Goal: Information Seeking & Learning: Compare options

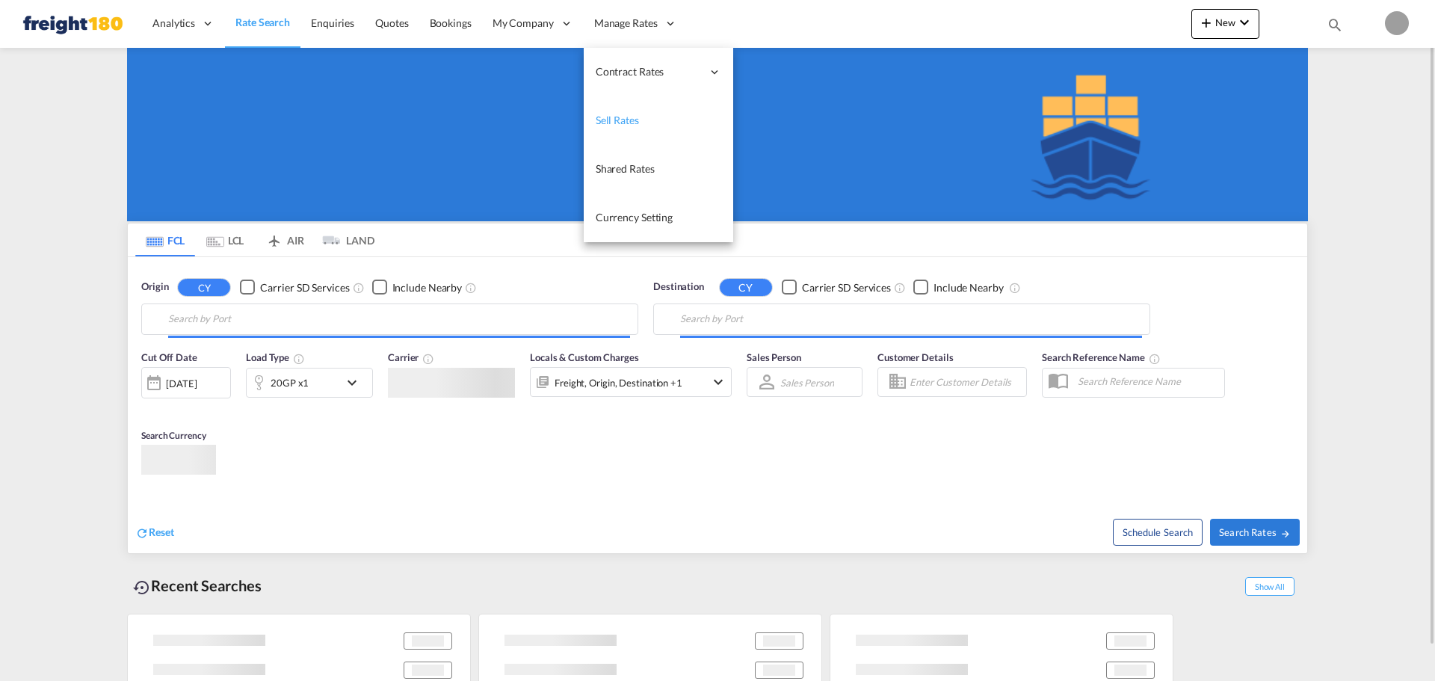
drag, startPoint x: 661, startPoint y: 271, endPoint x: 679, endPoint y: 259, distance: 21.6
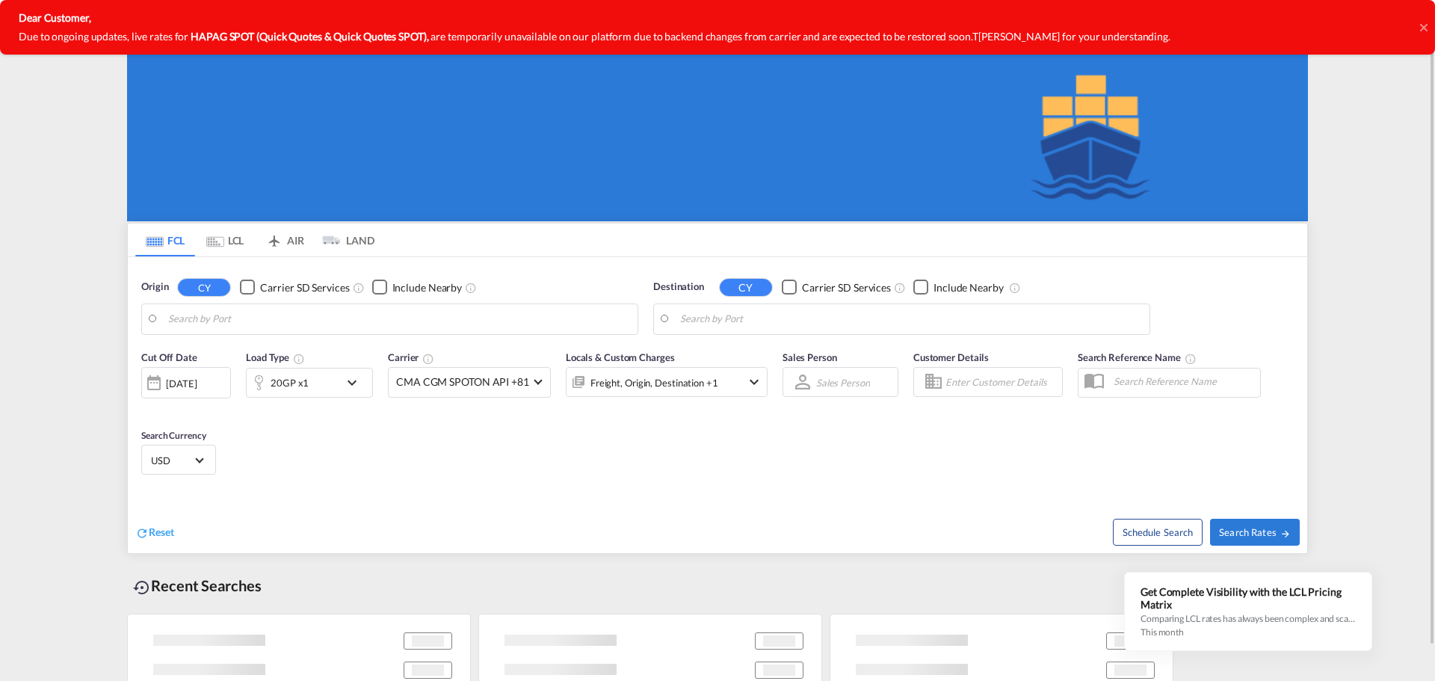
type input "[GEOGRAPHIC_DATA], [GEOGRAPHIC_DATA], USPEF"
type input "Manzanillo, PAMIT"
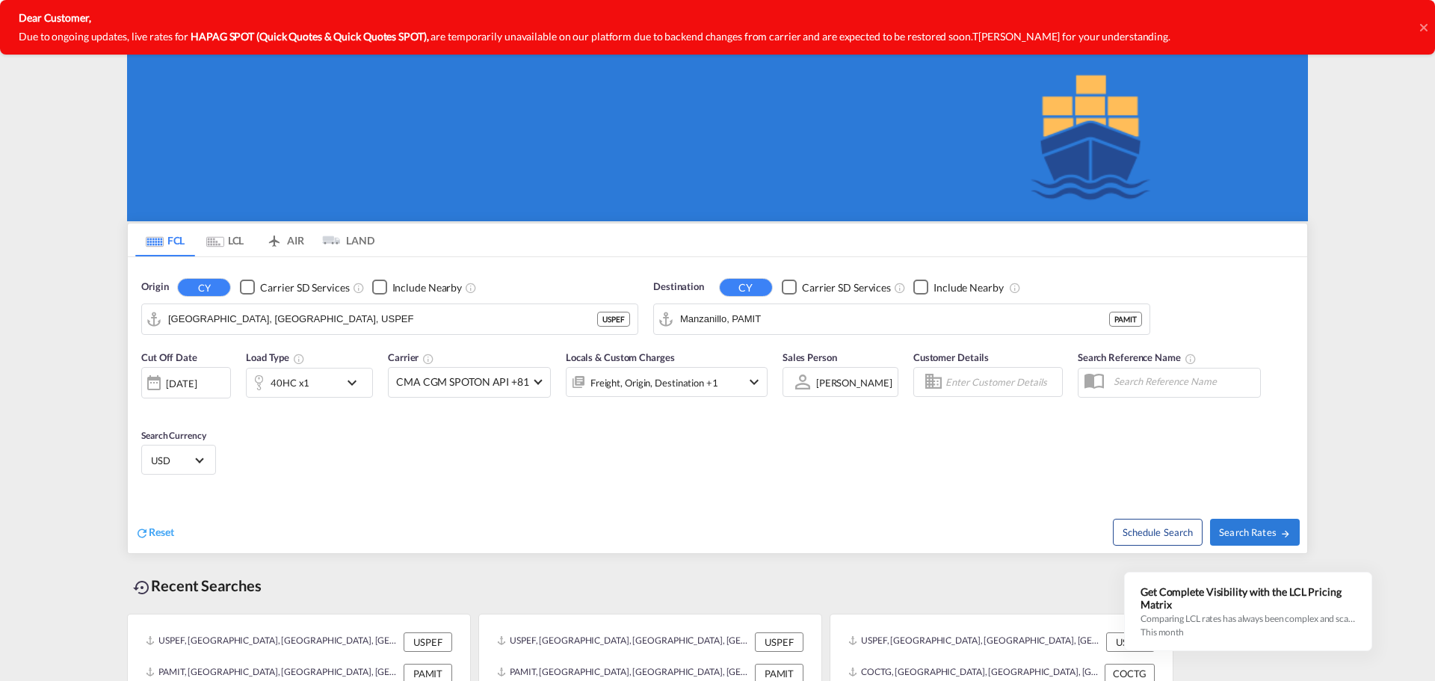
click at [1418, 25] on div "Dear Customer, Due to ongoing updates, live rates for HAPAG SPOT (Quick Quotes …" at bounding box center [717, 27] width 1435 height 55
click at [1424, 22] on icon at bounding box center [1423, 28] width 7 height 12
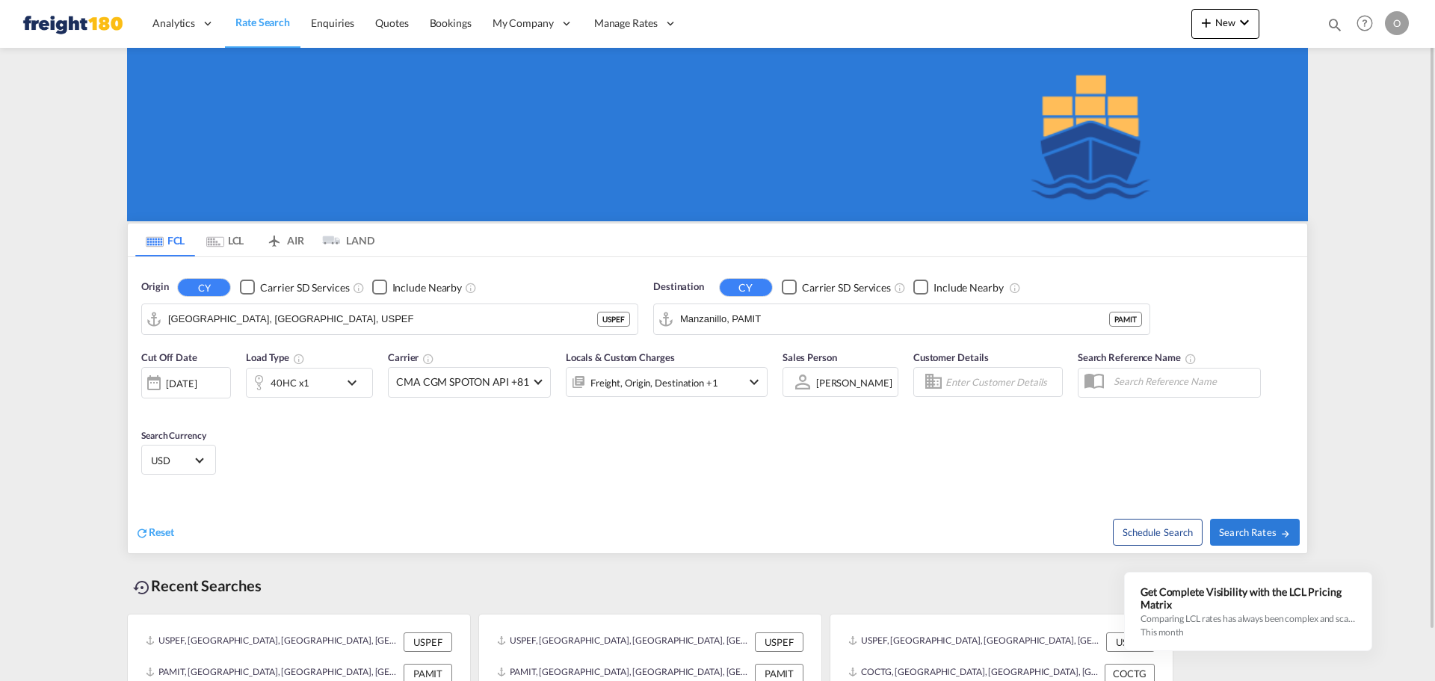
click at [1393, 19] on div "O" at bounding box center [1397, 23] width 24 height 24
click at [1364, 64] on button "My Profile" at bounding box center [1379, 66] width 97 height 30
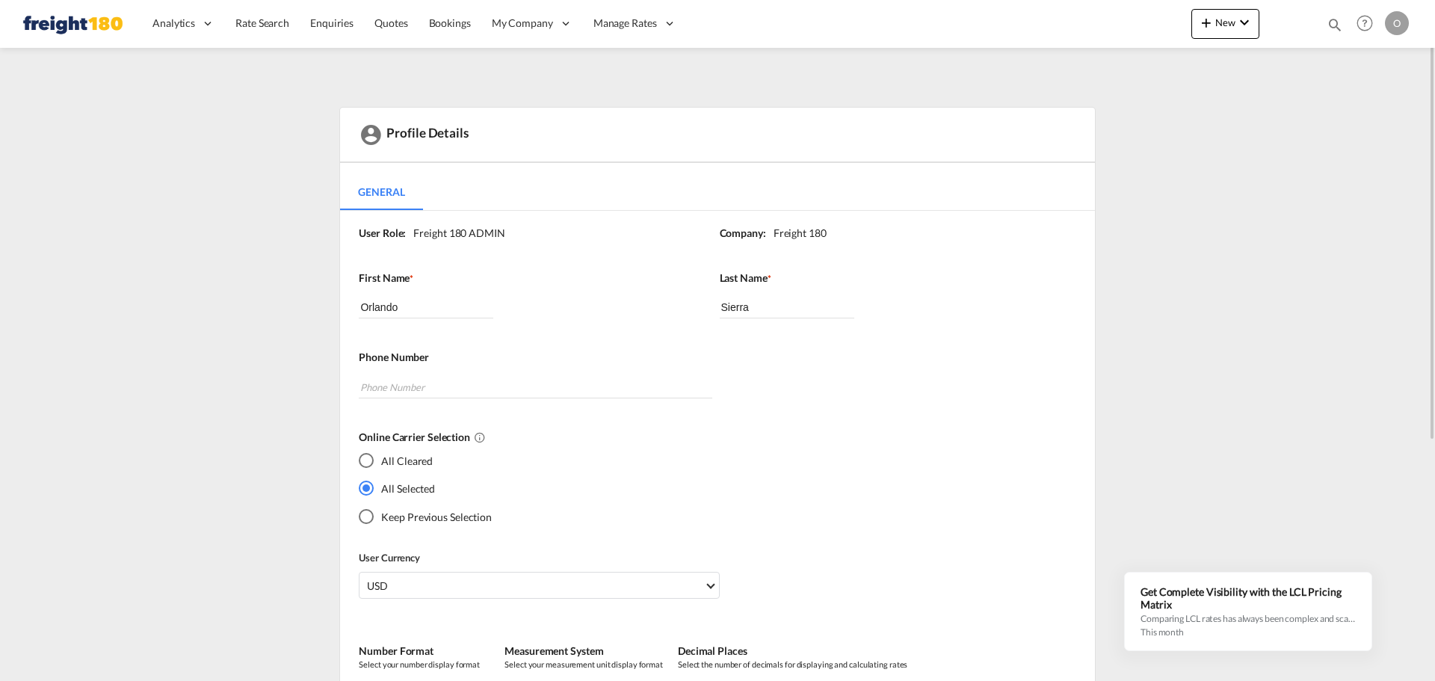
click at [1353, 173] on md-content "Analytics Reports Dashboard Rate Search Enquiries Quotes Bookings" at bounding box center [717, 340] width 1435 height 681
click at [268, 24] on span "Rate Search" at bounding box center [262, 22] width 54 height 13
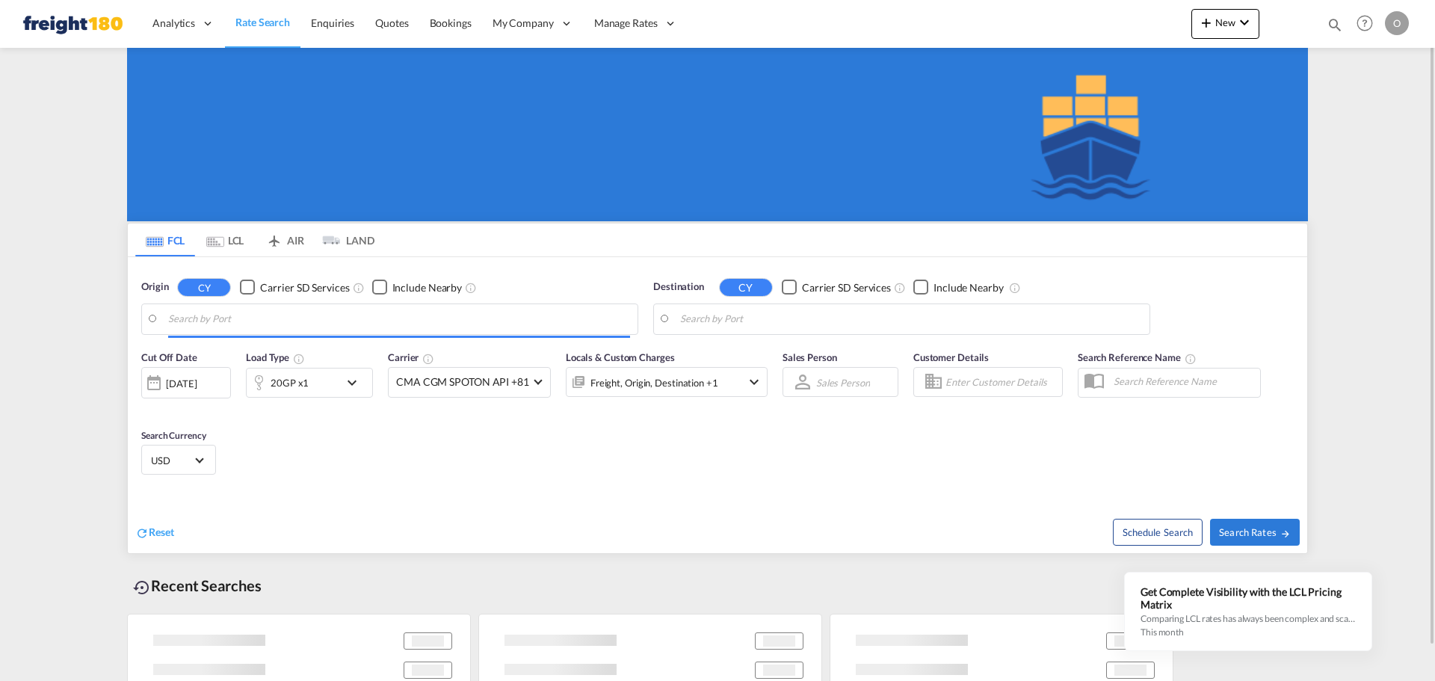
type input "[GEOGRAPHIC_DATA], [GEOGRAPHIC_DATA], USPEF"
type input "Manzanillo, PAMIT"
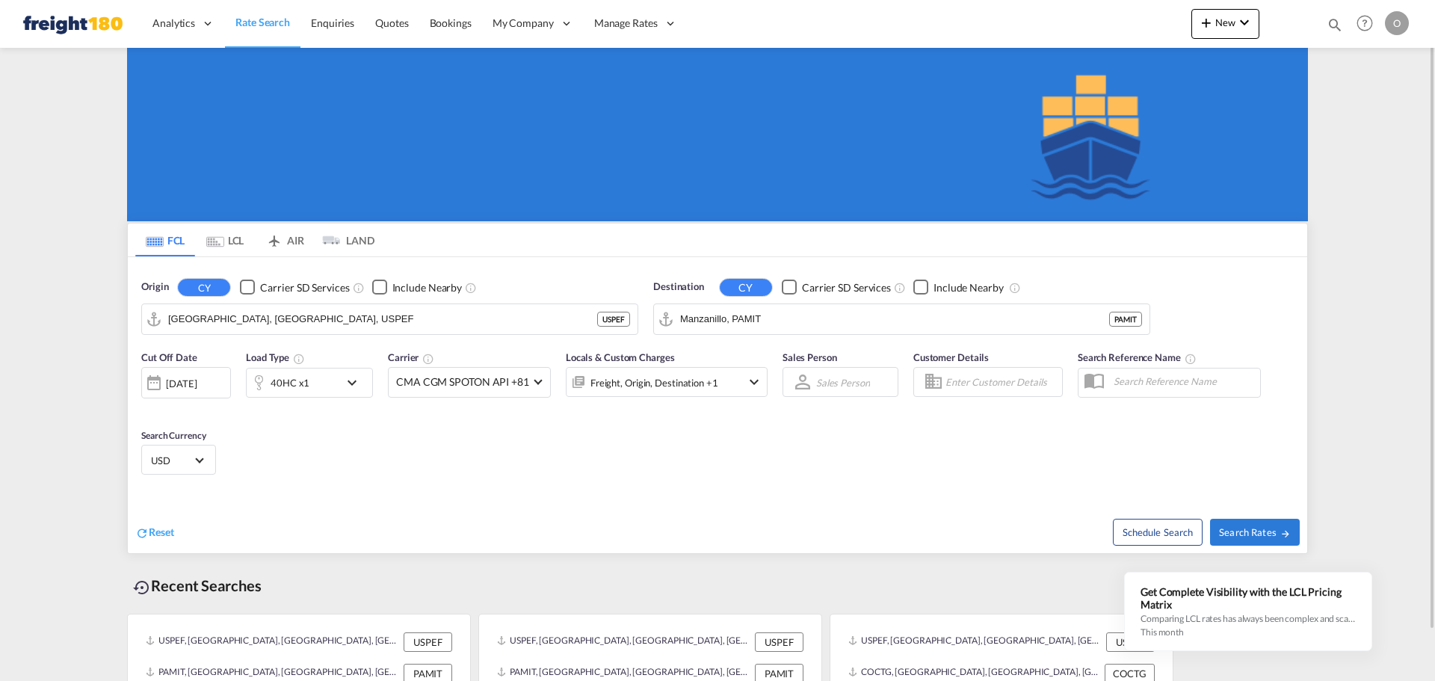
click at [381, 287] on div "Checkbox No Ink" at bounding box center [379, 287] width 15 height 15
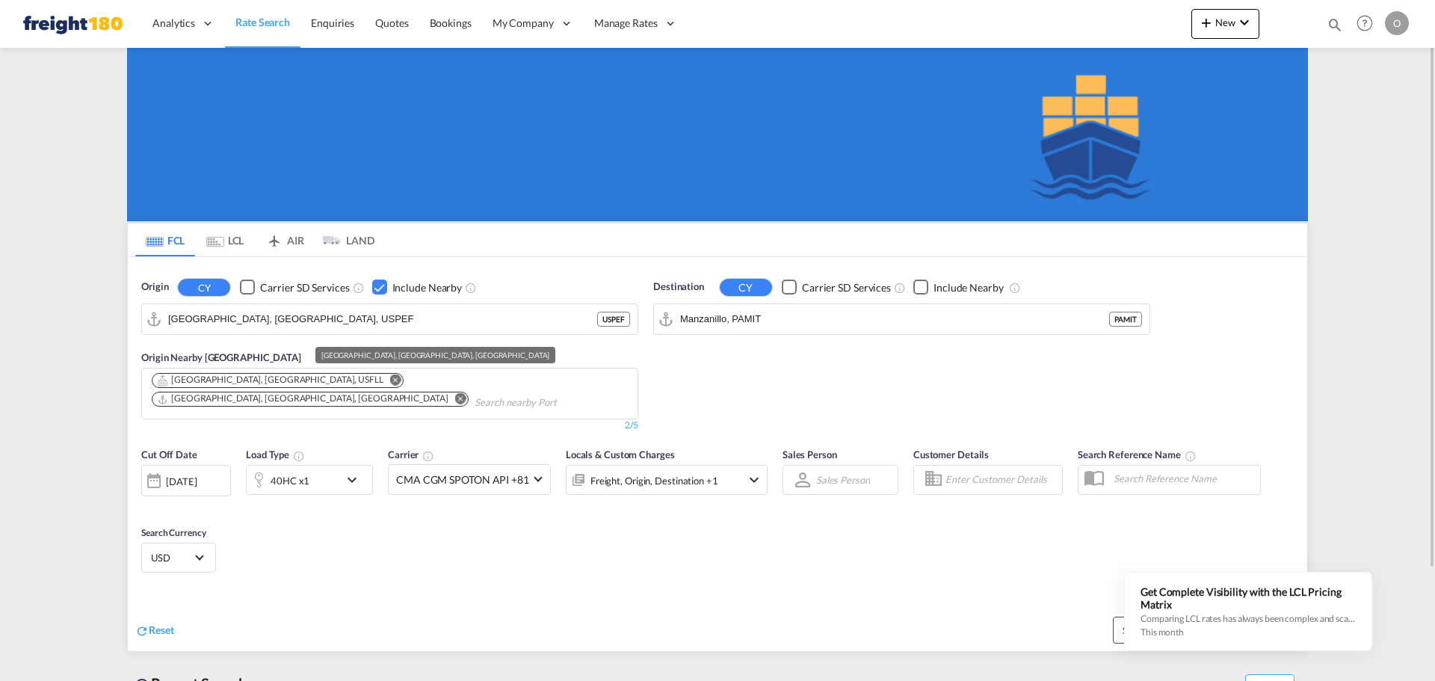
click at [348, 392] on div "[GEOGRAPHIC_DATA], [GEOGRAPHIC_DATA], [GEOGRAPHIC_DATA]" at bounding box center [302, 398] width 291 height 13
click at [390, 377] on md-icon "Remove" at bounding box center [395, 379] width 11 height 11
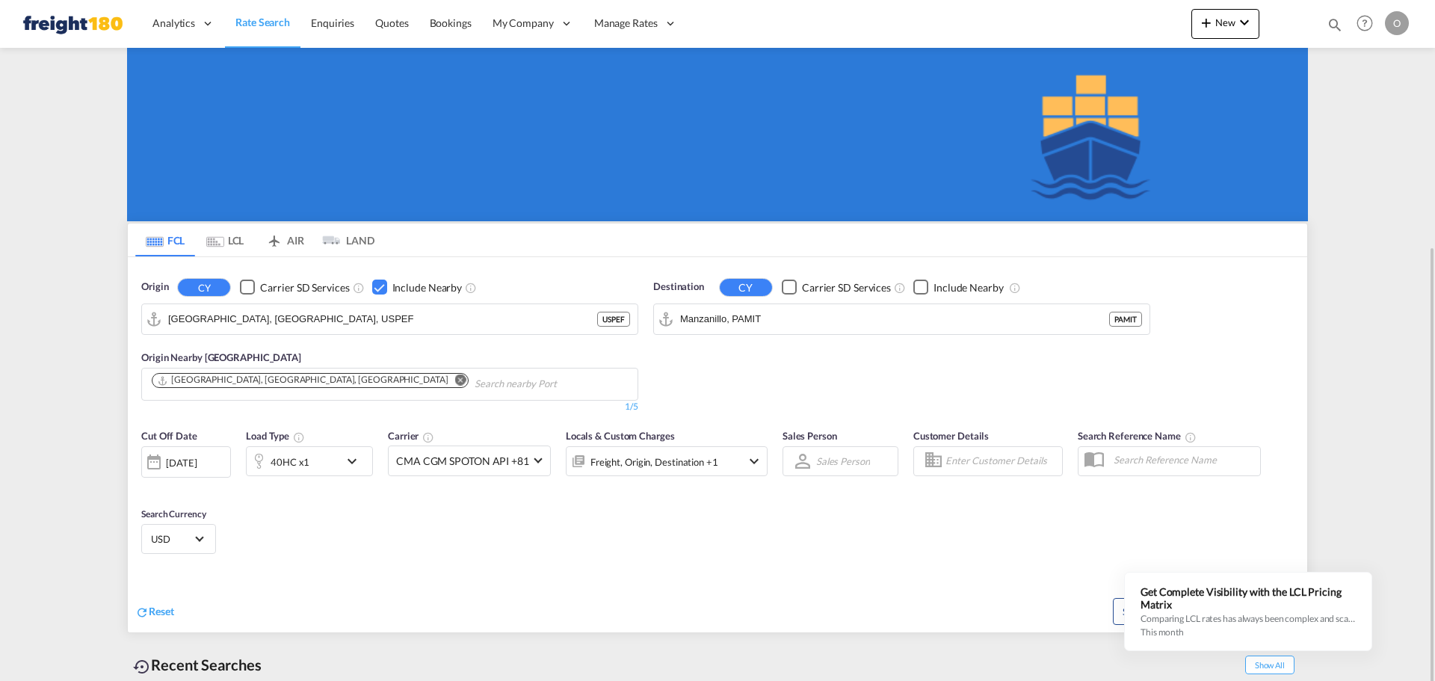
scroll to position [134, 0]
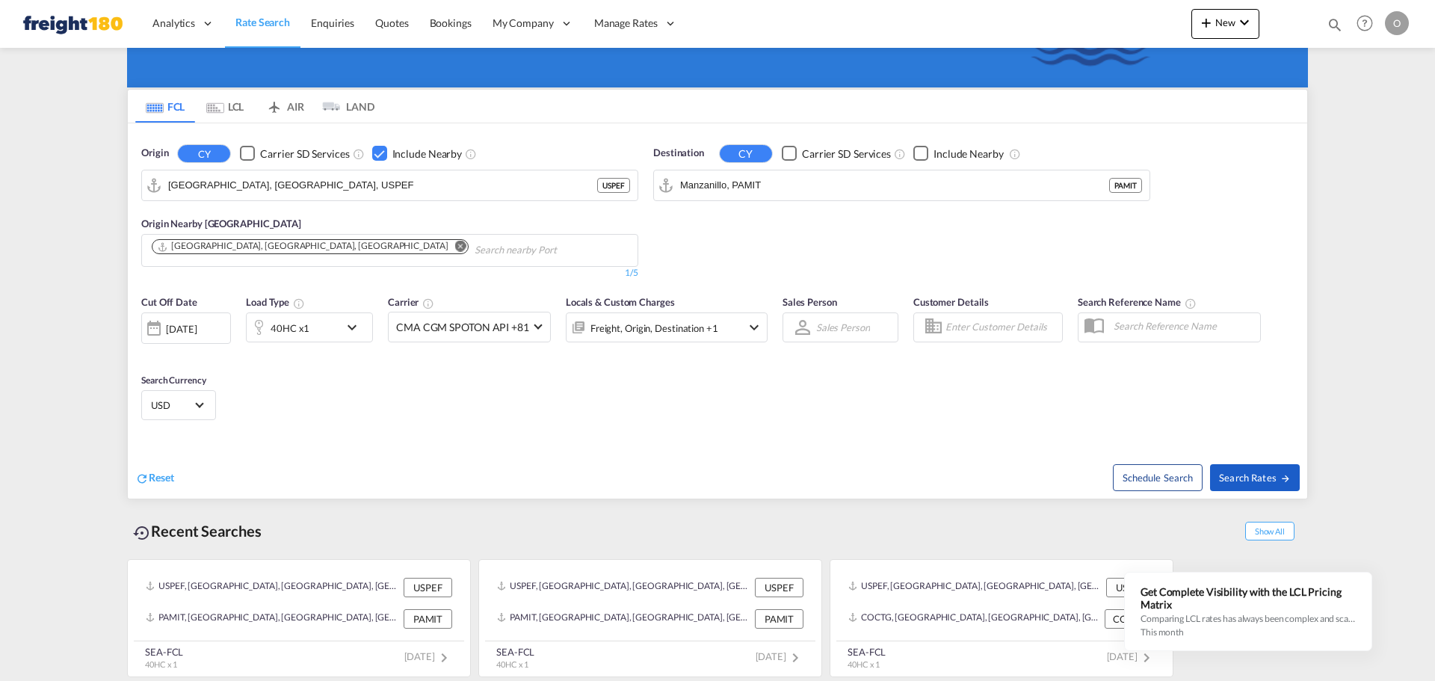
click at [1256, 475] on span "Search Rates" at bounding box center [1255, 478] width 72 height 12
type input "USPEF to PAMIT / [DATE]"
